Goal: Find specific page/section: Find specific page/section

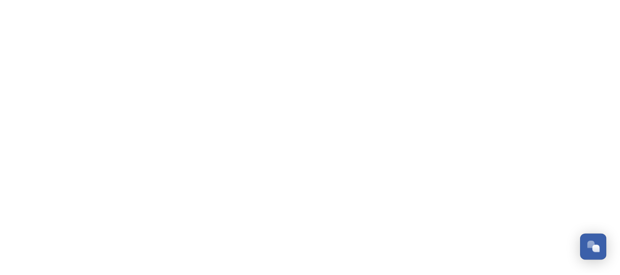
scroll to position [973, 0]
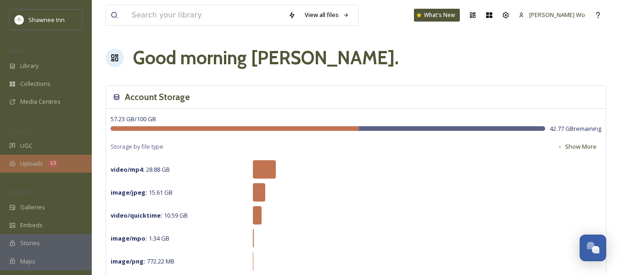
click at [33, 169] on div "Uploads 13" at bounding box center [46, 164] width 92 height 18
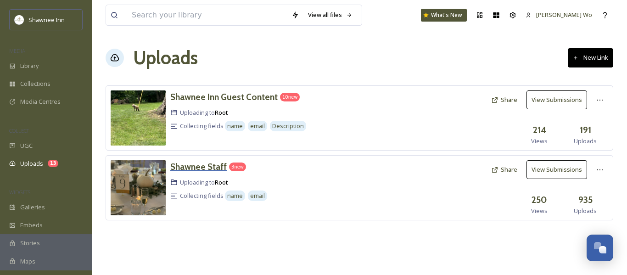
click at [196, 164] on h3 "Shawnee Staff" at bounding box center [198, 166] width 56 height 11
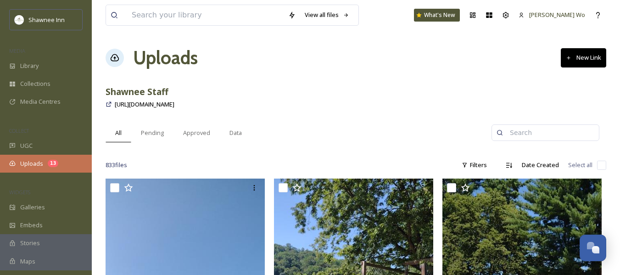
click at [28, 167] on span "Uploads" at bounding box center [31, 163] width 23 height 9
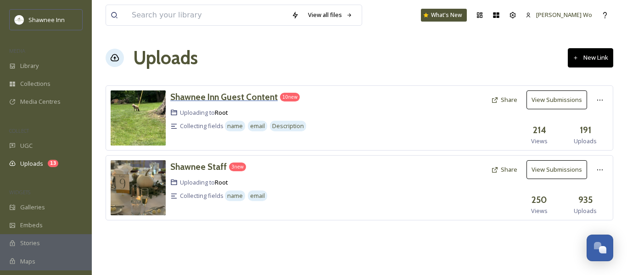
click at [243, 95] on h3 "Shawnee Inn Guest Content" at bounding box center [223, 96] width 107 height 11
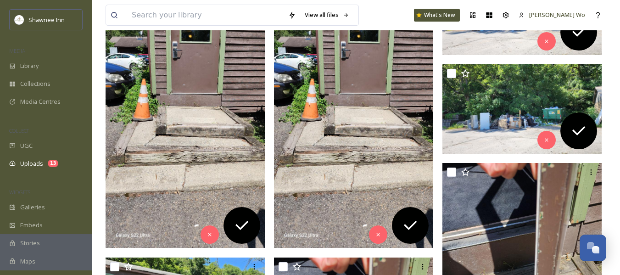
scroll to position [230, 0]
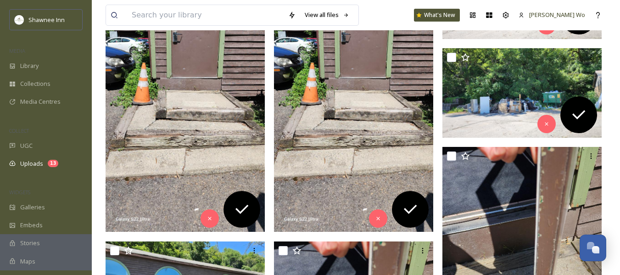
click at [172, 176] on img at bounding box center [185, 90] width 159 height 283
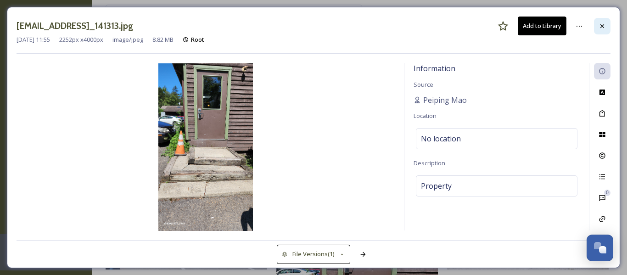
click at [602, 23] on icon at bounding box center [602, 26] width 7 height 7
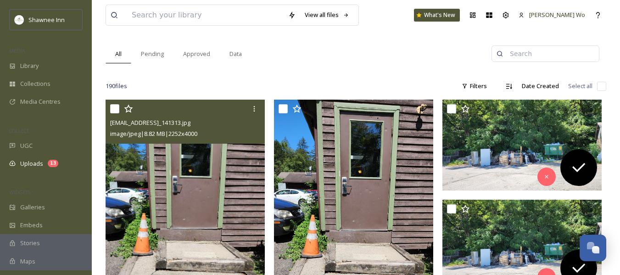
scroll to position [92, 0]
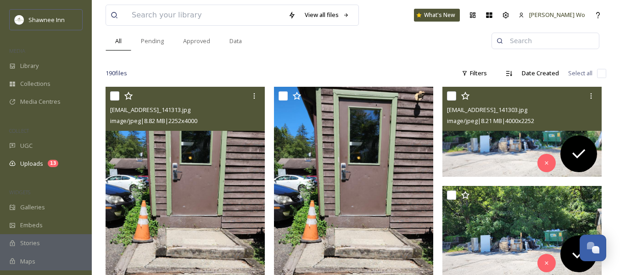
click at [469, 156] on img at bounding box center [522, 132] width 159 height 90
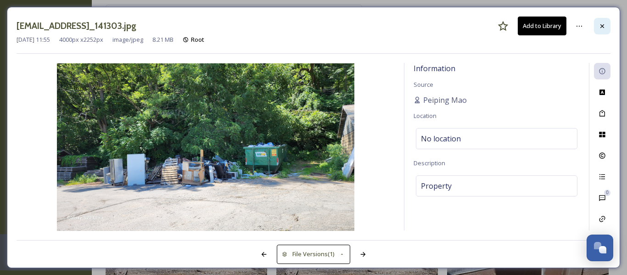
click at [603, 21] on div at bounding box center [602, 26] width 17 height 17
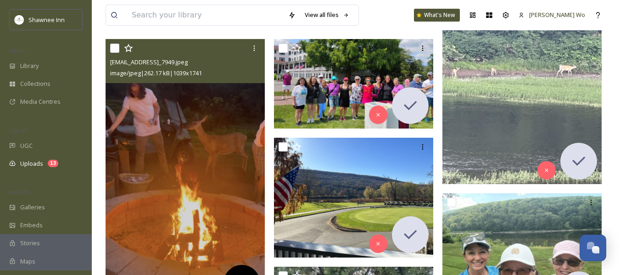
scroll to position [827, 0]
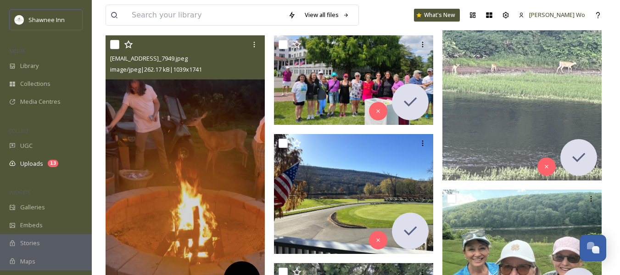
click at [215, 187] on img at bounding box center [185, 168] width 159 height 267
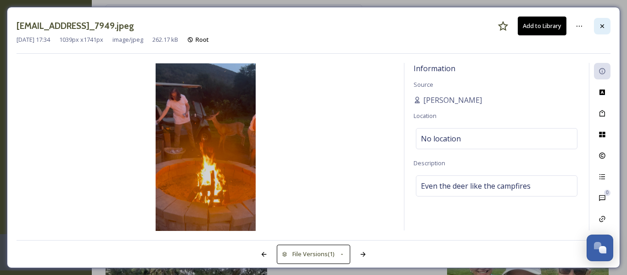
click at [603, 23] on icon at bounding box center [602, 26] width 7 height 7
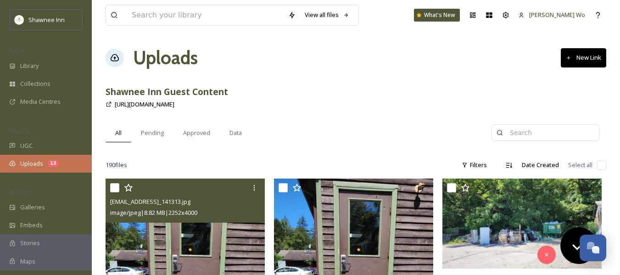
click at [40, 158] on div "Uploads 13" at bounding box center [46, 164] width 92 height 18
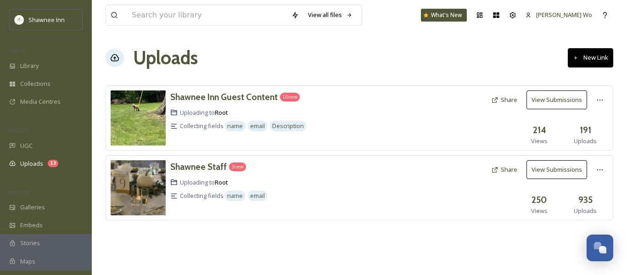
click at [156, 193] on img at bounding box center [138, 187] width 55 height 55
click at [538, 166] on button "View Submissions" at bounding box center [557, 169] width 61 height 19
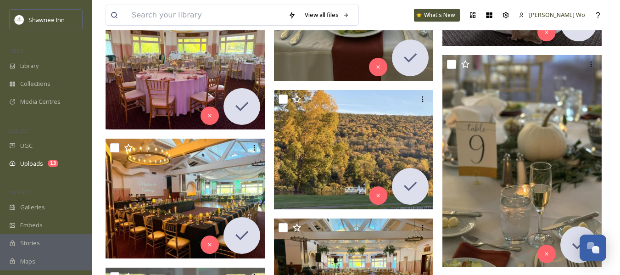
scroll to position [5052, 0]
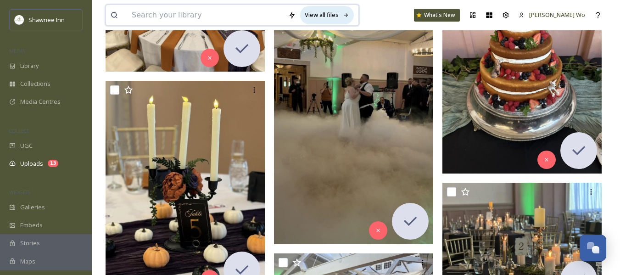
click at [336, 16] on div "View all files" at bounding box center [327, 15] width 54 height 18
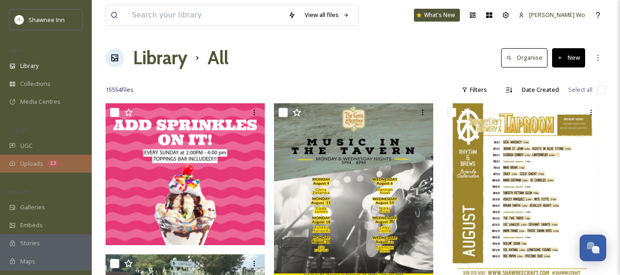
click at [29, 164] on span "Uploads" at bounding box center [31, 163] width 23 height 9
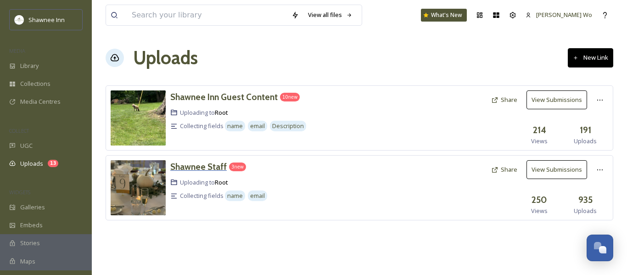
click at [202, 166] on h3 "Shawnee Staff" at bounding box center [198, 166] width 56 height 11
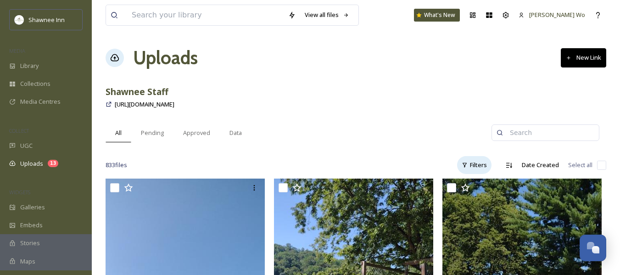
click at [478, 164] on div "Filters" at bounding box center [474, 165] width 34 height 18
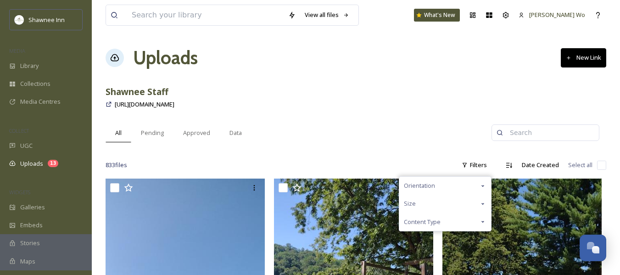
click at [442, 223] on div "Content Type" at bounding box center [446, 222] width 92 height 18
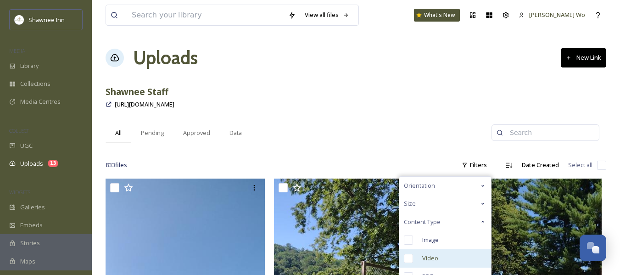
click at [441, 259] on div "Video" at bounding box center [446, 258] width 92 height 18
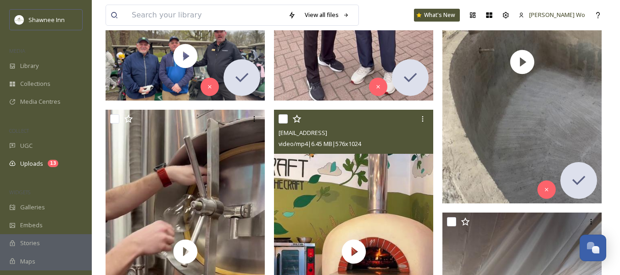
scroll to position [3674, 0]
